Goal: Task Accomplishment & Management: Complete application form

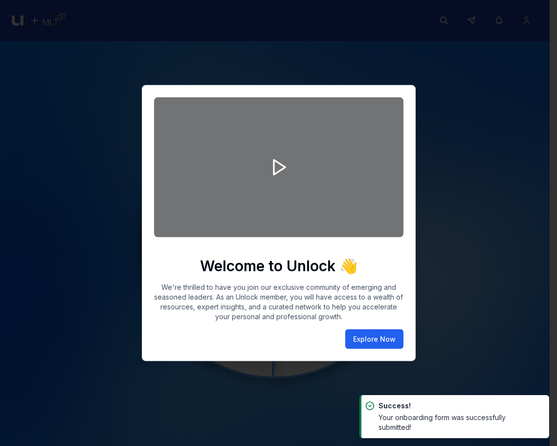
click at [380, 335] on button "Explore Now" at bounding box center [374, 339] width 58 height 20
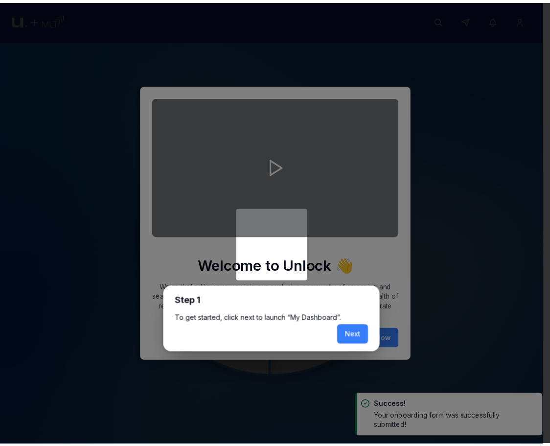
scroll to position [4, 0]
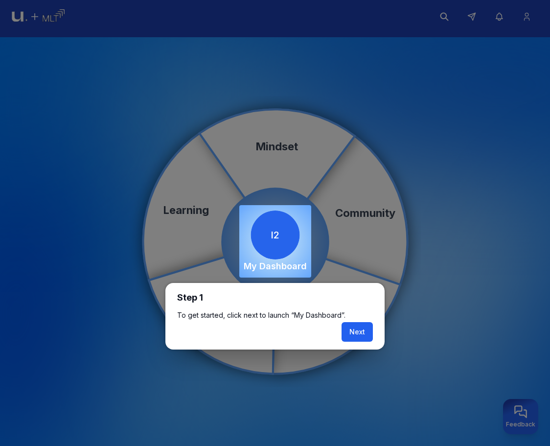
click at [366, 327] on button "Next" at bounding box center [356, 332] width 31 height 20
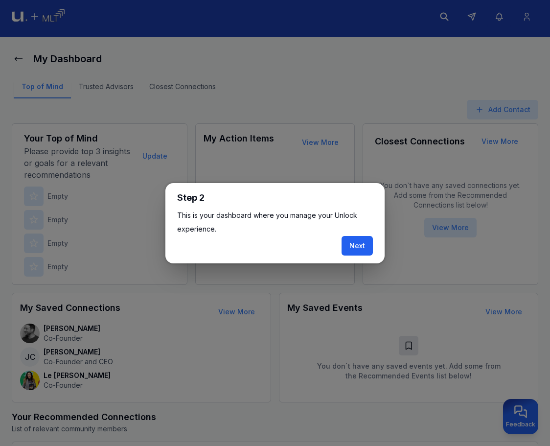
click at [365, 248] on button "Next" at bounding box center [356, 246] width 31 height 20
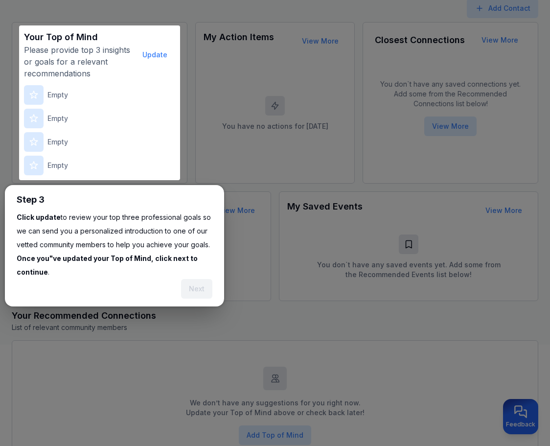
scroll to position [121, 0]
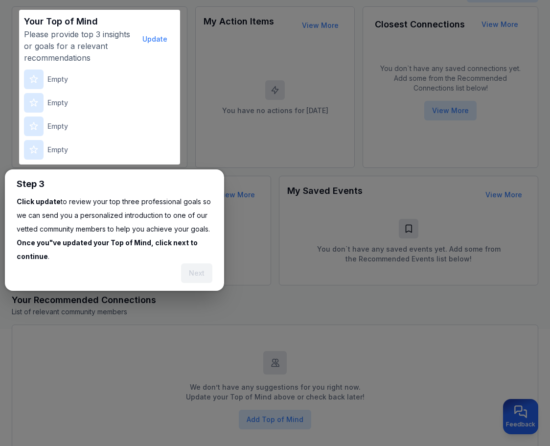
drag, startPoint x: 160, startPoint y: 23, endPoint x: 155, endPoint y: 35, distance: 13.6
click at [158, 25] on div "Your Top of Mind Please provide top 3 insights or goals for a relevant recommen…" at bounding box center [99, 39] width 151 height 49
click at [155, 37] on button "Update" at bounding box center [155, 39] width 41 height 20
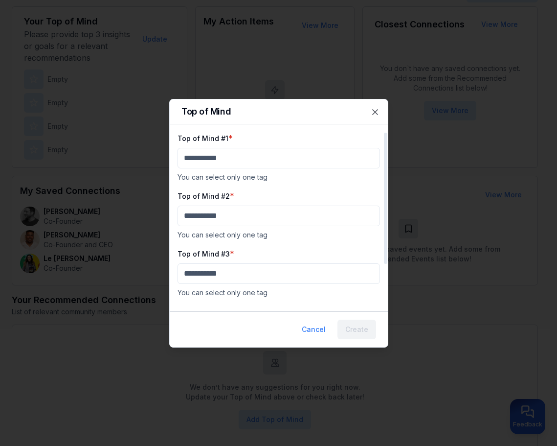
click at [256, 171] on div "Top of Mind #1 * You can select only one tag" at bounding box center [279, 157] width 203 height 50
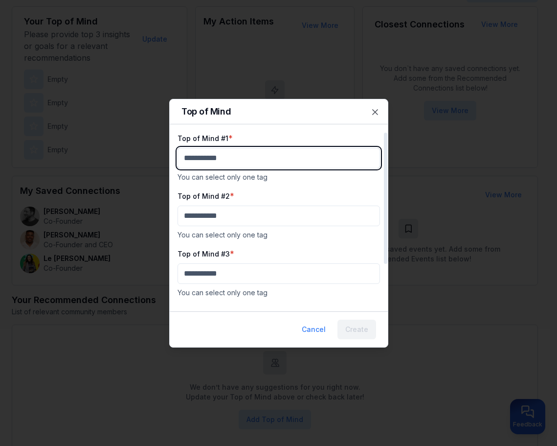
click at [260, 157] on body "My Dashboard Top of Mind Trusted Advisors Closest Connections Add Contact Your …" at bounding box center [275, 102] width 550 height 446
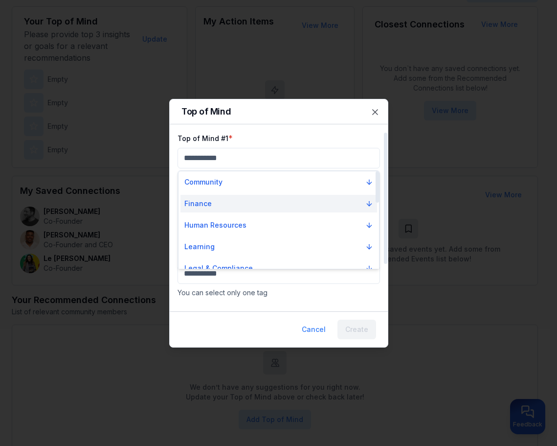
click at [247, 210] on button "Finance" at bounding box center [279, 204] width 197 height 18
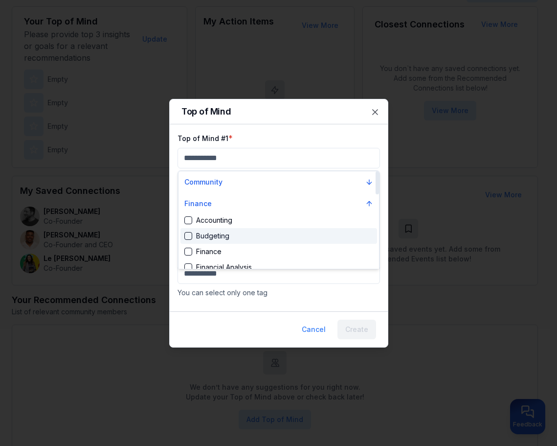
click at [257, 236] on div "Budgeting" at bounding box center [279, 236] width 197 height 16
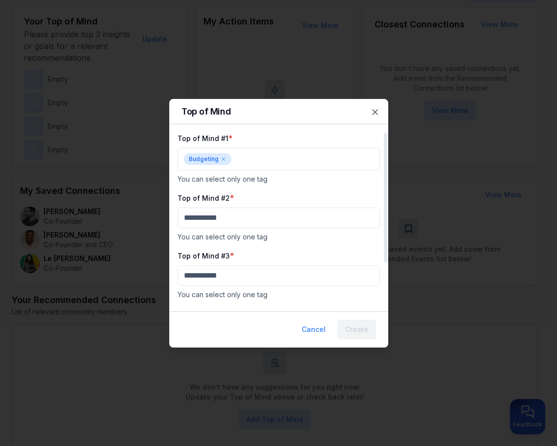
click at [262, 238] on p "You can select only one tag" at bounding box center [279, 237] width 203 height 10
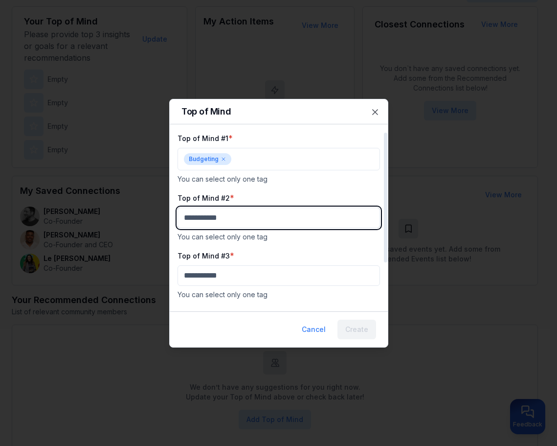
click at [270, 217] on body "My Dashboard Top of Mind Trusted Advisors Closest Connections Add Contact Your …" at bounding box center [275, 102] width 550 height 446
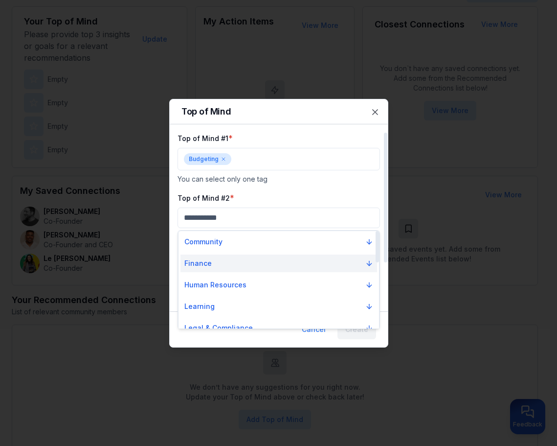
click at [266, 261] on button "Finance" at bounding box center [279, 263] width 197 height 18
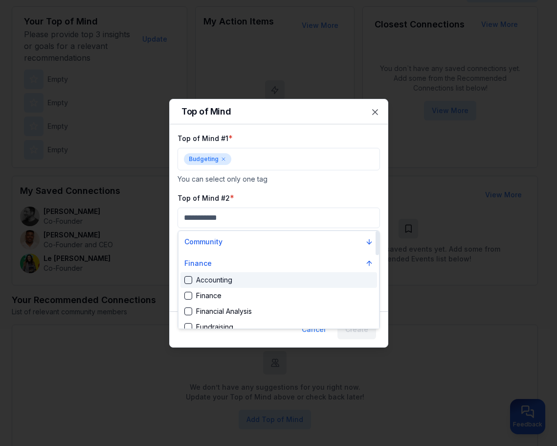
click at [267, 275] on div "Accounting" at bounding box center [279, 280] width 197 height 16
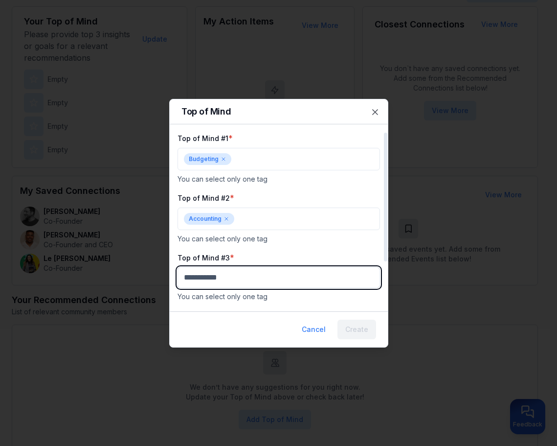
drag, startPoint x: 288, startPoint y: 277, endPoint x: 288, endPoint y: 287, distance: 9.8
click at [288, 278] on body "My Dashboard Top of Mind Trusted Advisors Closest Connections Add Contact Your …" at bounding box center [275, 102] width 550 height 446
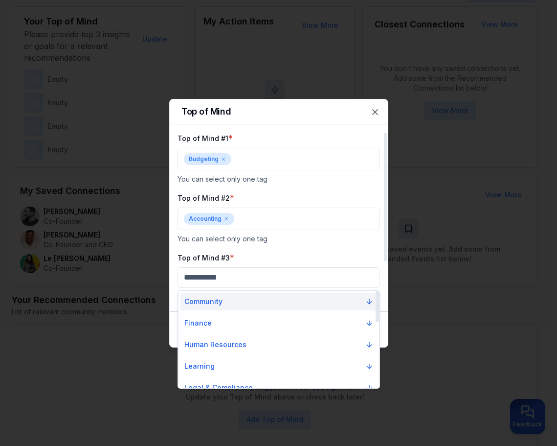
click at [283, 297] on button "Community" at bounding box center [279, 302] width 197 height 18
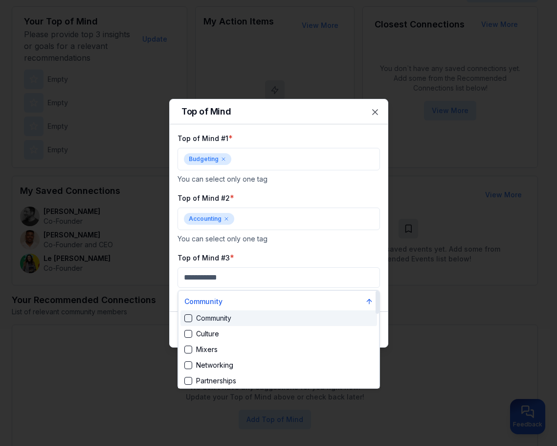
click at [287, 314] on div "Community" at bounding box center [279, 318] width 197 height 16
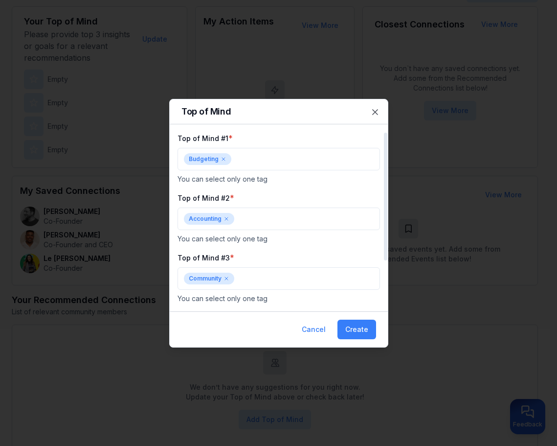
click at [345, 236] on p "You can select only one tag" at bounding box center [279, 239] width 203 height 10
click at [365, 327] on button "Create" at bounding box center [357, 329] width 39 height 20
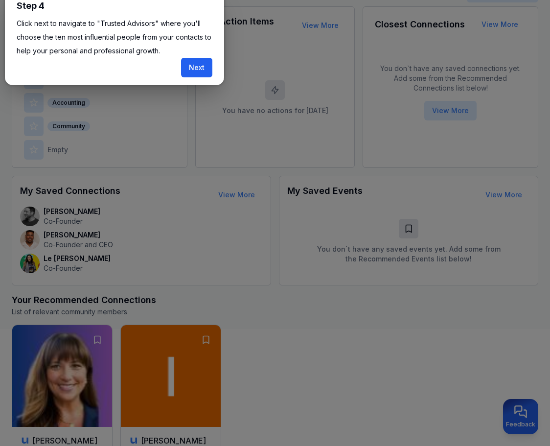
click at [196, 68] on button "Next" at bounding box center [196, 68] width 31 height 20
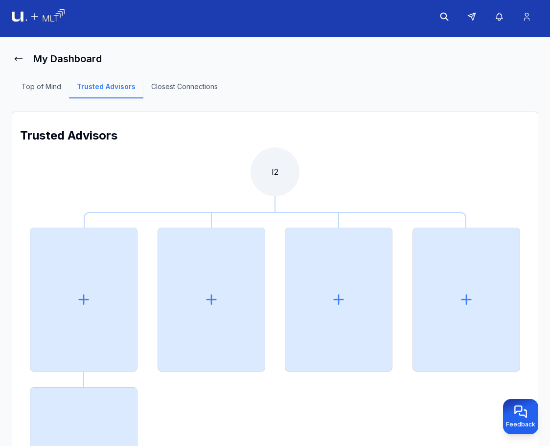
scroll to position [121, 0]
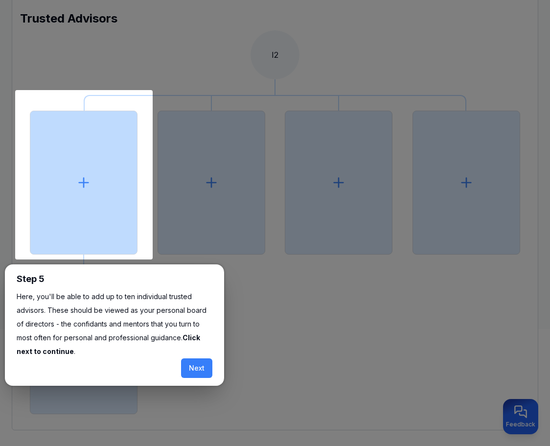
click at [78, 187] on icon at bounding box center [84, 183] width 16 height 16
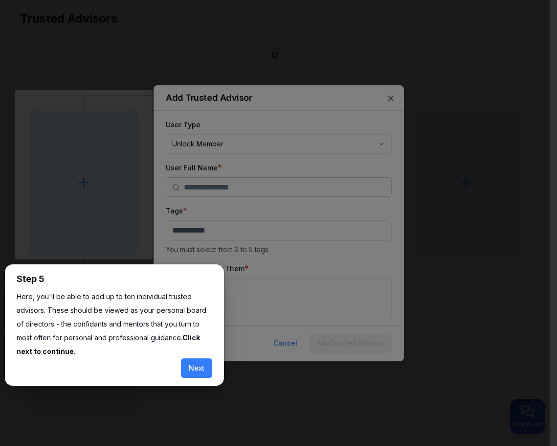
click at [363, 83] on body "**********" at bounding box center [275, 102] width 550 height 446
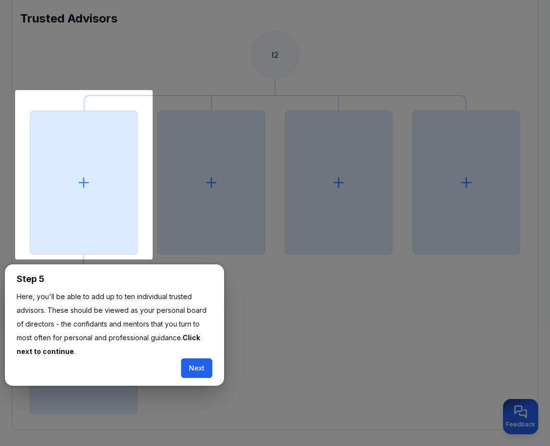
click at [197, 361] on button "Next" at bounding box center [196, 368] width 31 height 20
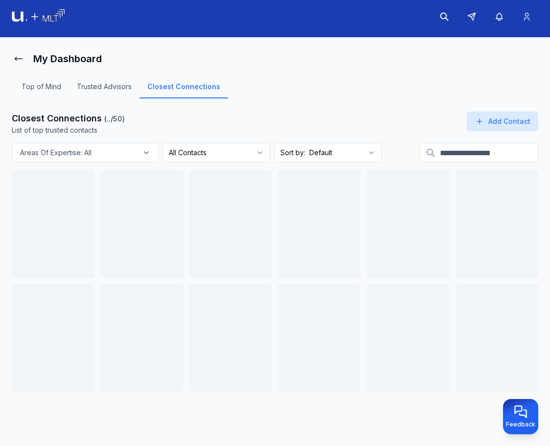
scroll to position [4, 0]
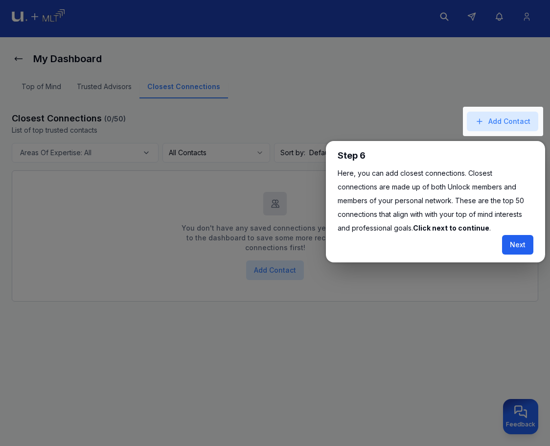
click at [522, 243] on button "Next" at bounding box center [517, 245] width 31 height 20
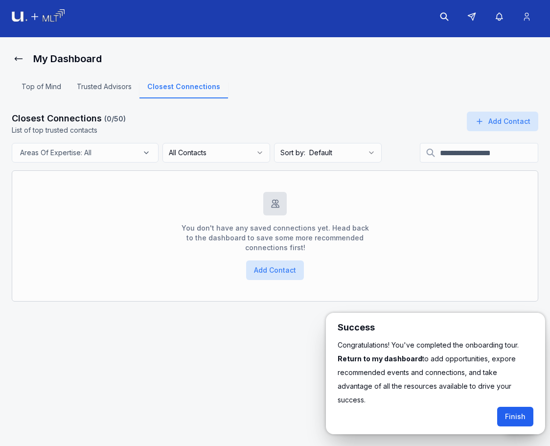
click at [513, 407] on button "Finish" at bounding box center [515, 417] width 36 height 20
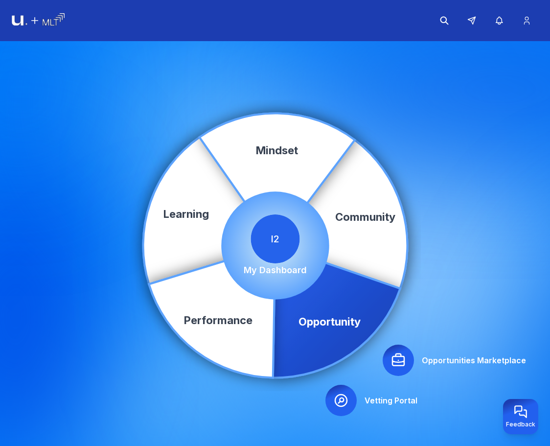
click at [545, 17] on header at bounding box center [275, 20] width 550 height 41
drag, startPoint x: 539, startPoint y: 23, endPoint x: 534, endPoint y: 24, distance: 5.1
click at [537, 23] on header at bounding box center [275, 20] width 550 height 41
click at [524, 28] on button at bounding box center [526, 20] width 23 height 23
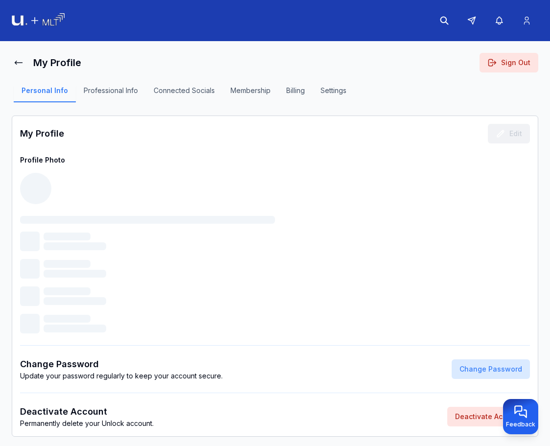
drag, startPoint x: 511, startPoint y: 39, endPoint x: 514, endPoint y: 49, distance: 10.6
click at [512, 41] on div "My Profile Sign Out Personal Info Professional Info Connected Socials Membershi…" at bounding box center [275, 223] width 550 height 446
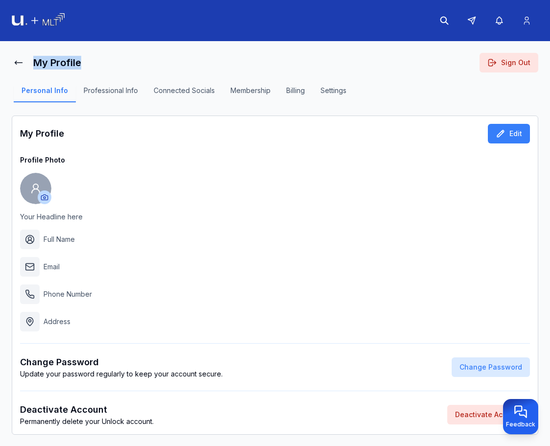
click at [517, 56] on button "Sign Out" at bounding box center [508, 63] width 59 height 20
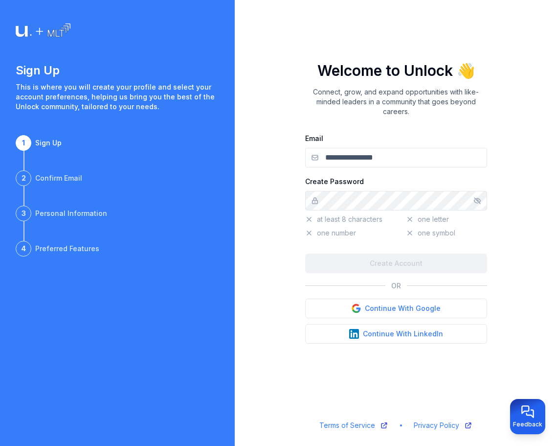
click at [420, 164] on input "Email" at bounding box center [396, 158] width 182 height 20
type input "**********"
click at [428, 160] on input "Email" at bounding box center [396, 158] width 182 height 20
type input "**********"
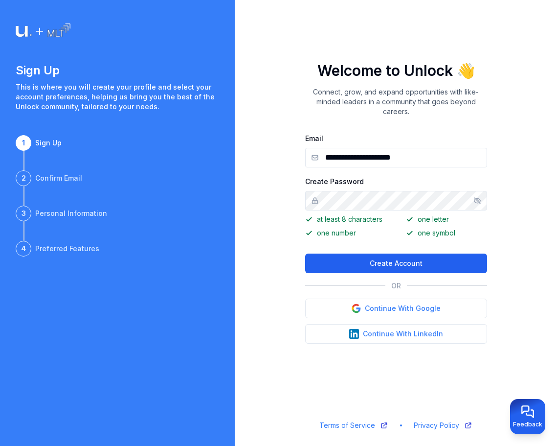
click at [387, 265] on button "Create Account" at bounding box center [396, 263] width 182 height 20
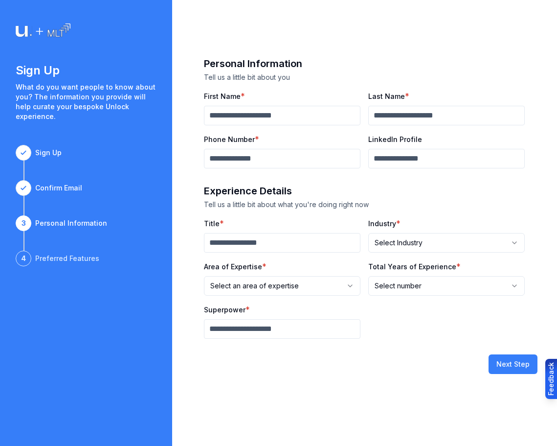
click at [259, 116] on input "First Name" at bounding box center [282, 116] width 157 height 20
type input "****"
click at [391, 115] on input "Last Name" at bounding box center [446, 116] width 157 height 20
type input "*"
drag, startPoint x: 280, startPoint y: 176, endPoint x: 278, endPoint y: 148, distance: 28.0
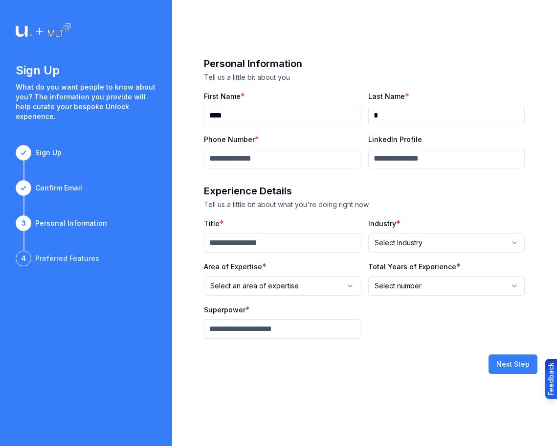
click at [281, 173] on div "**********" at bounding box center [364, 198] width 385 height 282
drag, startPoint x: 278, startPoint y: 148, endPoint x: 278, endPoint y: 156, distance: 7.8
click at [278, 149] on div "Phone Number *" at bounding box center [282, 150] width 157 height 35
click at [280, 159] on input "**********" at bounding box center [282, 159] width 157 height 20
type input "**********"
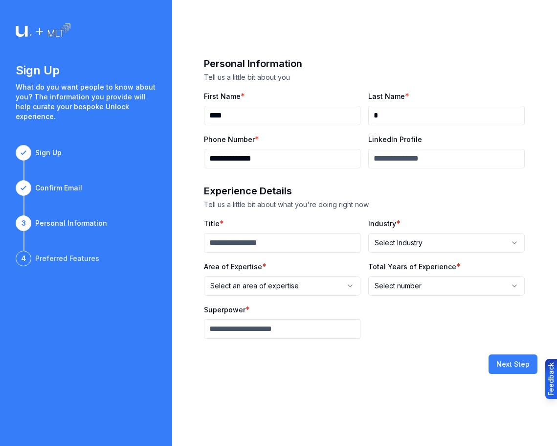
click at [295, 245] on input "Title" at bounding box center [282, 243] width 157 height 20
type input "*"
click at [239, 282] on html "**********" at bounding box center [278, 223] width 557 height 446
click at [253, 339] on html "**********" at bounding box center [278, 223] width 557 height 446
click at [256, 337] on input "Superpower" at bounding box center [282, 329] width 157 height 20
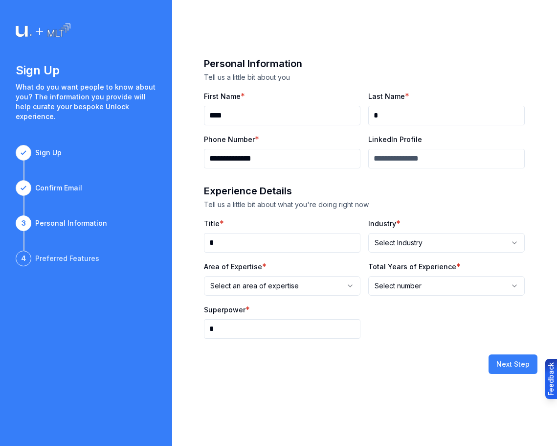
type input "*"
click at [273, 303] on div "Superpower * *" at bounding box center [282, 320] width 157 height 35
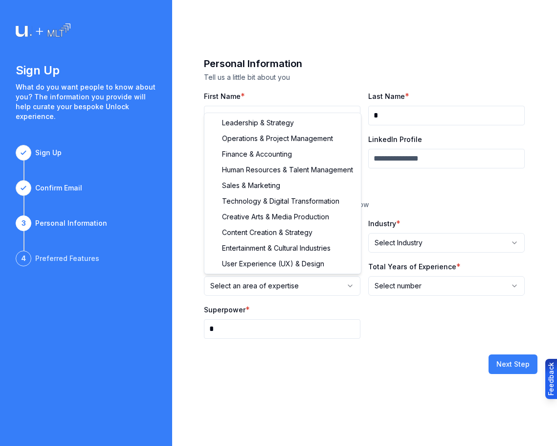
click at [274, 290] on html "**********" at bounding box center [278, 223] width 557 height 446
select select "**********"
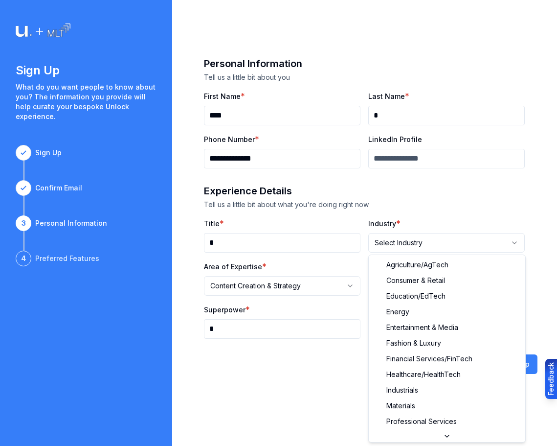
click at [380, 248] on html "**********" at bounding box center [278, 223] width 557 height 446
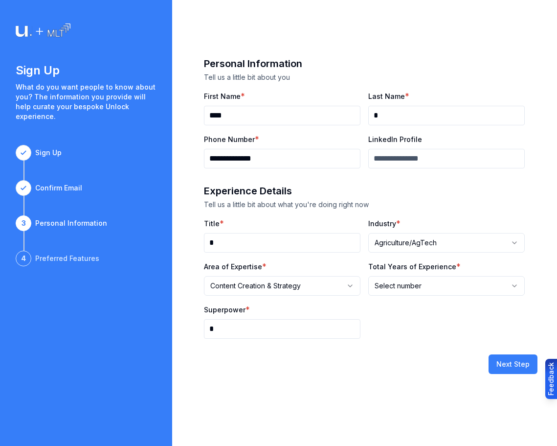
click at [395, 275] on div "Total Years of Experience * Select number *** **** ***** ***" at bounding box center [446, 277] width 157 height 35
click at [409, 292] on html "**********" at bounding box center [278, 223] width 557 height 446
drag, startPoint x: 422, startPoint y: 303, endPoint x: 438, endPoint y: 315, distance: 20.0
click at [504, 360] on button "Next Step" at bounding box center [513, 364] width 49 height 20
select select
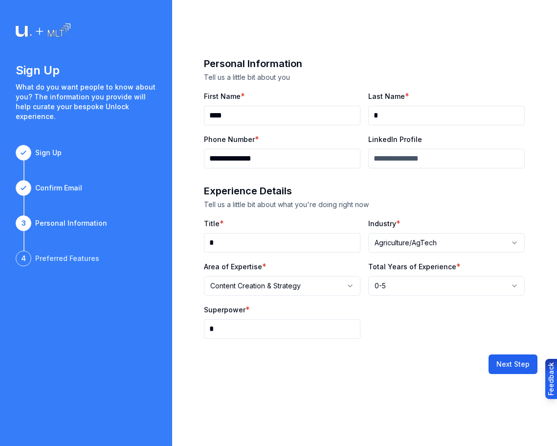
select select
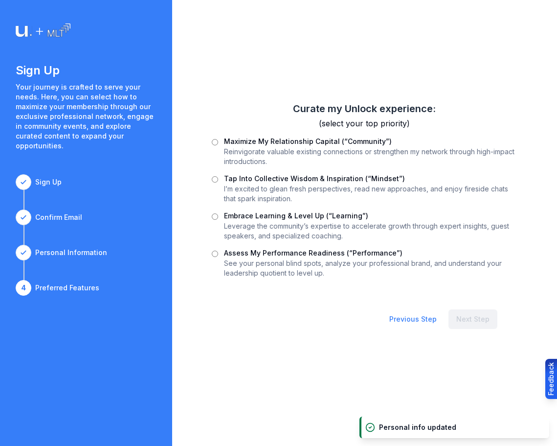
click at [421, 264] on p "See your personal blind spots, analyze your professional brand, and understand …" at bounding box center [370, 268] width 293 height 20
click at [393, 255] on label "Assess My Performance Readiness (“Performance”)" at bounding box center [313, 253] width 179 height 8
click at [394, 255] on label "Assess My Performance Readiness (“Performance”)" at bounding box center [313, 253] width 179 height 8
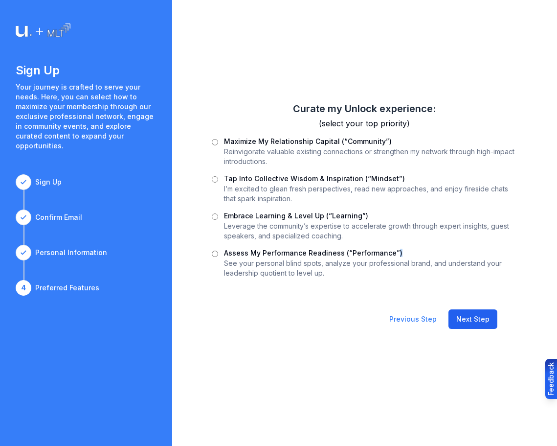
click at [482, 317] on button "Next Step" at bounding box center [473, 319] width 49 height 20
